Goal: Information Seeking & Learning: Learn about a topic

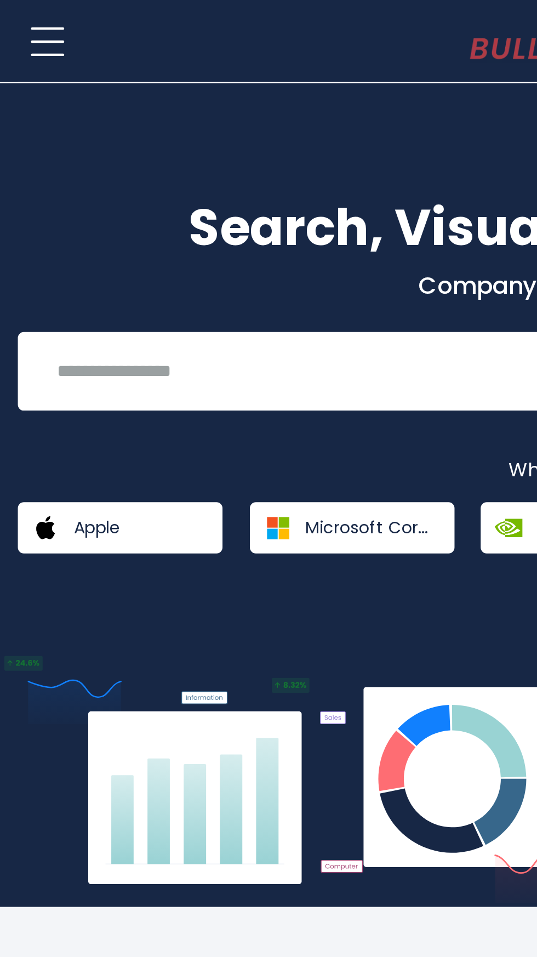
click at [20, 19] on span at bounding box center [21, 19] width 15 height 1
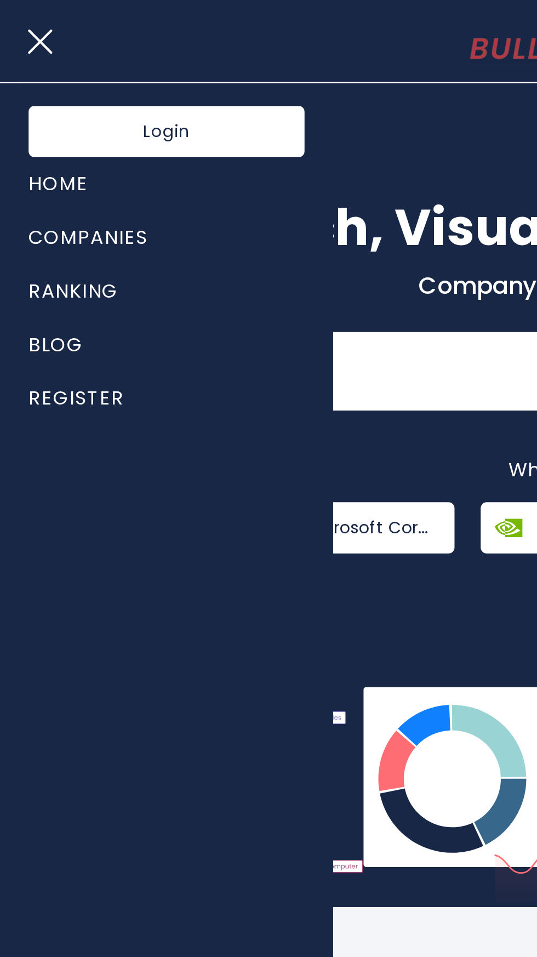
click at [16, 134] on link "Ranking" at bounding box center [76, 134] width 127 height 25
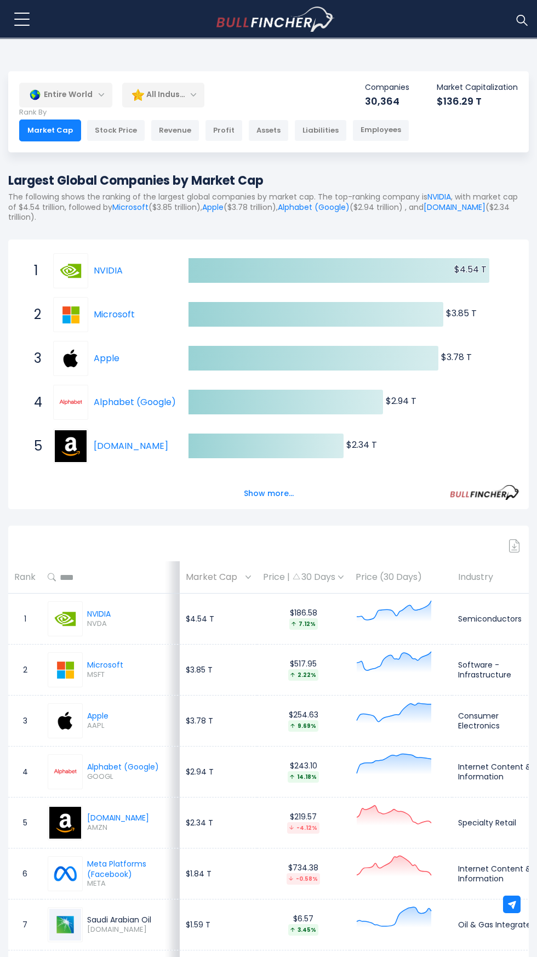
click at [205, 131] on div "Profit" at bounding box center [224, 131] width 38 height 22
